Goal: Complete application form: Complete application form

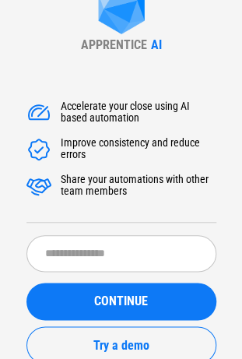
scroll to position [26, 0]
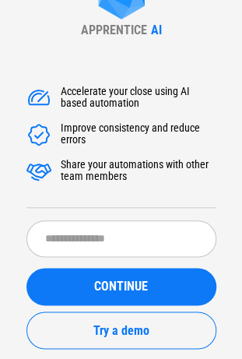
scroll to position [63, 0]
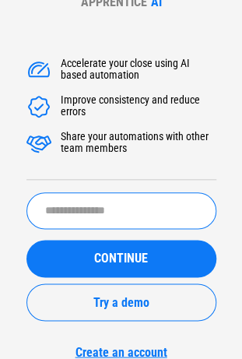
click at [90, 214] on input "text" at bounding box center [121, 210] width 190 height 37
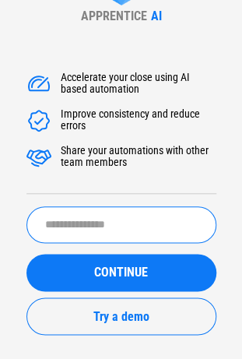
scroll to position [51, 0]
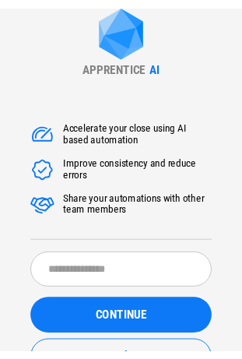
scroll to position [2, 0]
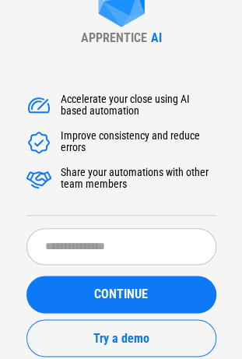
scroll to position [63, 0]
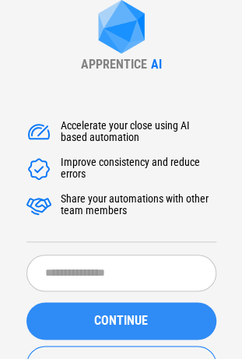
click at [215, 318] on button "CONTINUE" at bounding box center [121, 320] width 190 height 37
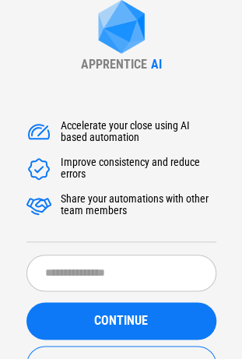
scroll to position [63, 0]
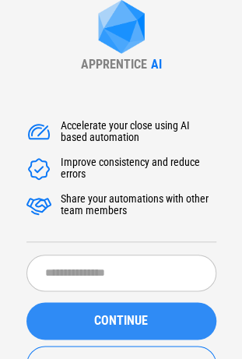
click at [136, 315] on span "CONTINUE" at bounding box center [121, 321] width 54 height 12
